Goal: Task Accomplishment & Management: Complete application form

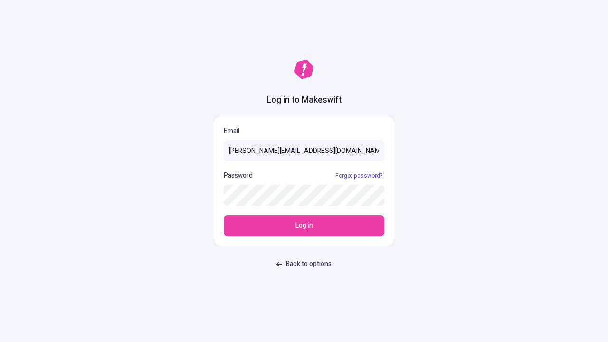
type input "[PERSON_NAME][EMAIL_ADDRESS][DOMAIN_NAME]"
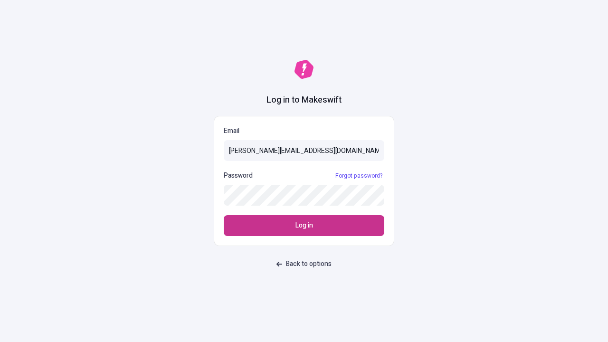
click at [304, 226] on span "Log in" at bounding box center [305, 225] width 18 height 10
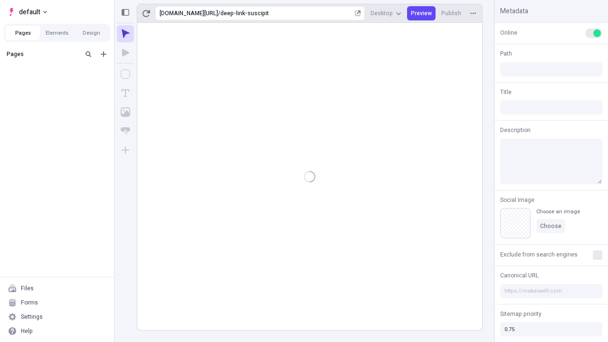
type input "/deep-link-suscipit"
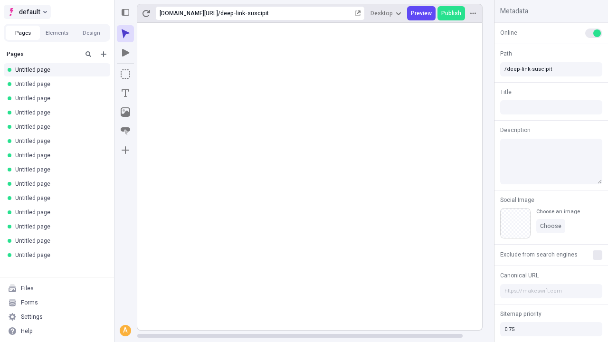
click at [27, 12] on span "default" at bounding box center [29, 11] width 21 height 11
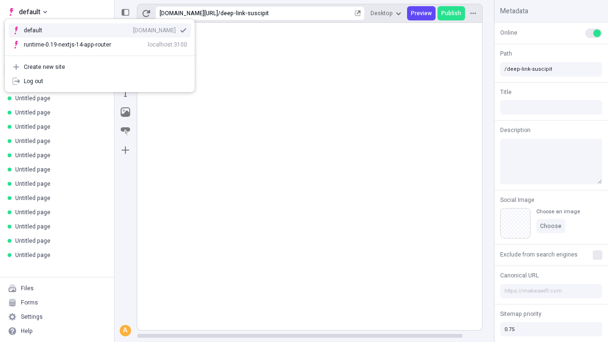
click at [133, 29] on div "[DOMAIN_NAME]" at bounding box center [154, 31] width 43 height 8
click at [104, 54] on icon "Add new" at bounding box center [104, 54] width 6 height 6
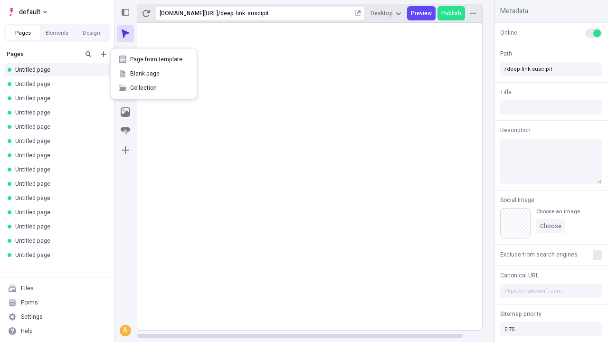
click at [154, 74] on span "Blank page" at bounding box center [159, 74] width 59 height 8
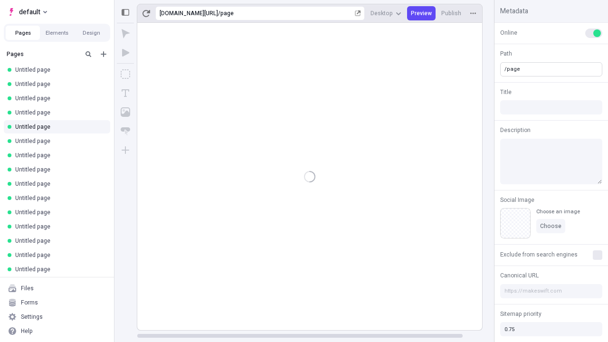
type input "/page"
